Goal: Find specific page/section: Find specific page/section

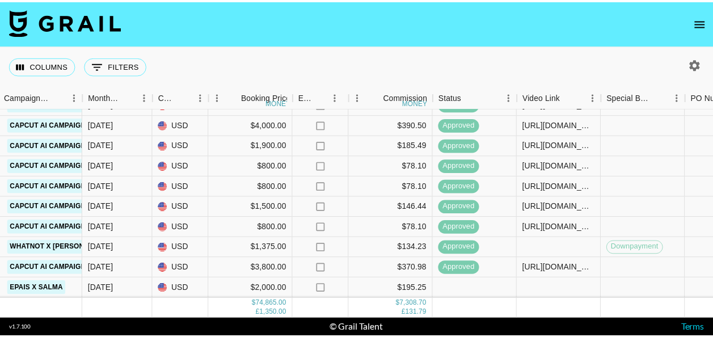
scroll to position [935, 543]
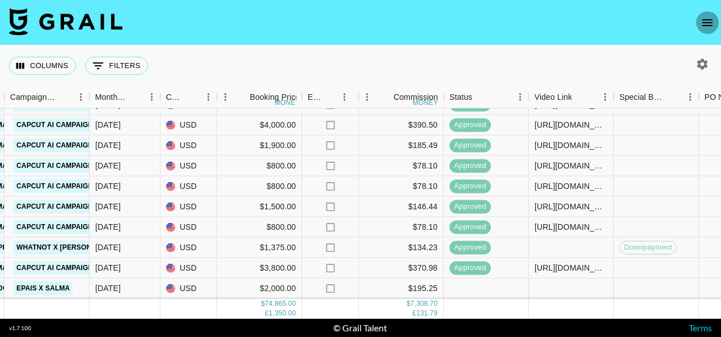
click at [709, 19] on icon "open drawer" at bounding box center [707, 22] width 10 height 7
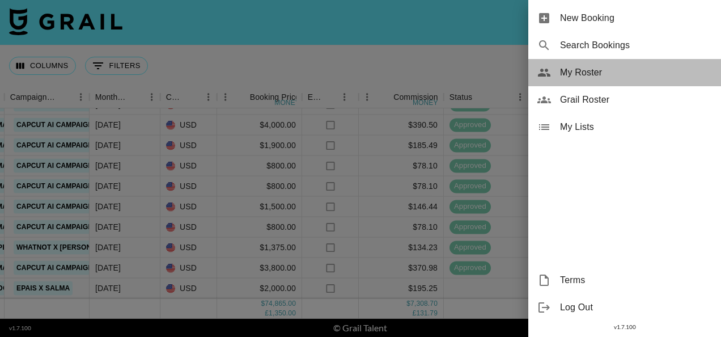
click at [561, 83] on div "My Roster" at bounding box center [624, 72] width 193 height 27
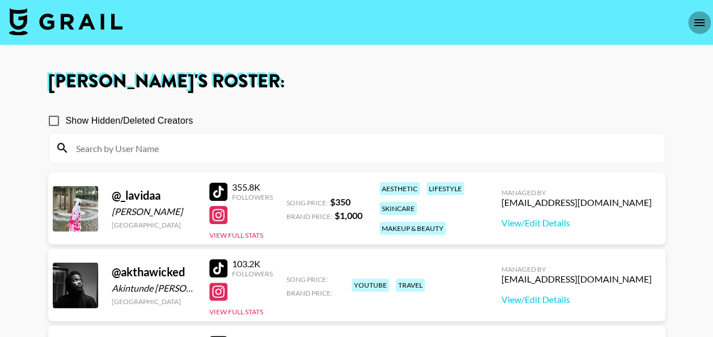
click at [702, 16] on icon "open drawer" at bounding box center [699, 23] width 14 height 14
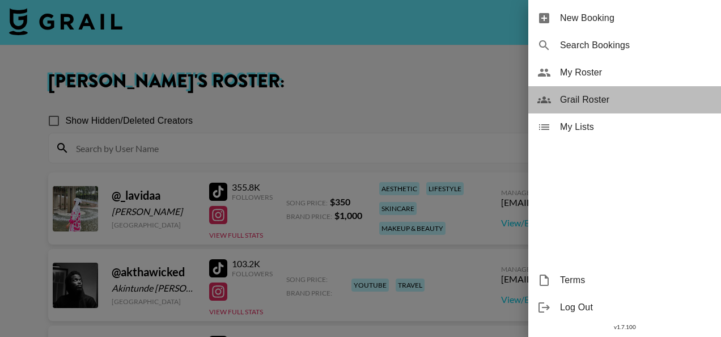
click at [577, 96] on span "Grail Roster" at bounding box center [636, 100] width 152 height 14
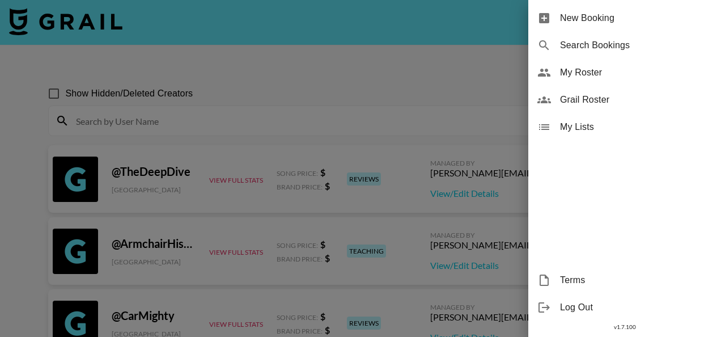
click at [143, 84] on div at bounding box center [360, 168] width 721 height 337
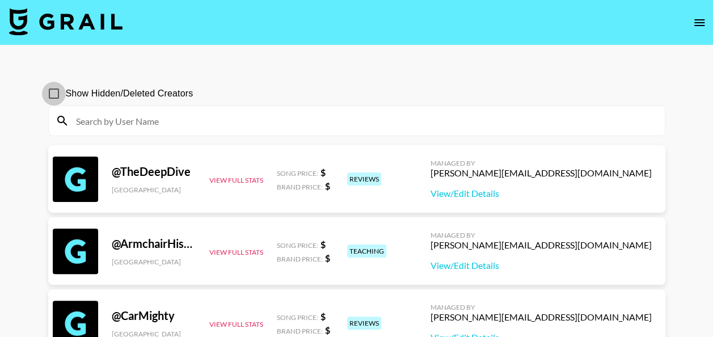
click at [52, 88] on input "Show Hidden/Deleted Creators" at bounding box center [54, 94] width 24 height 24
checkbox input "true"
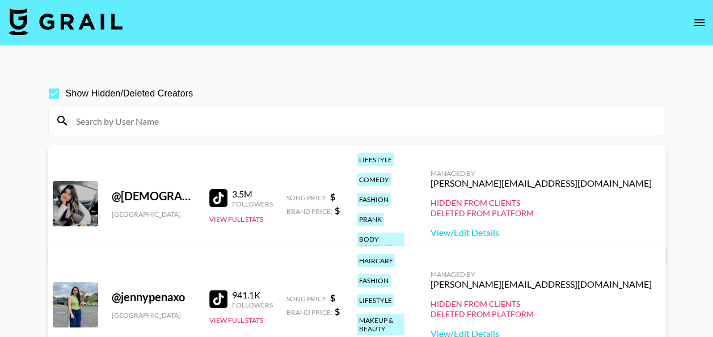
click at [123, 117] on input at bounding box center [363, 121] width 589 height 18
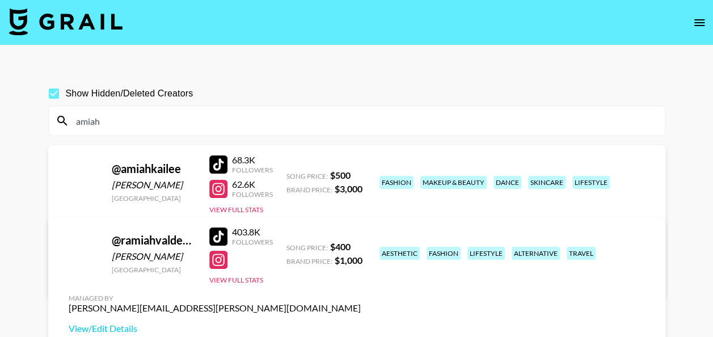
type input "amiah"
